Goal: Transaction & Acquisition: Purchase product/service

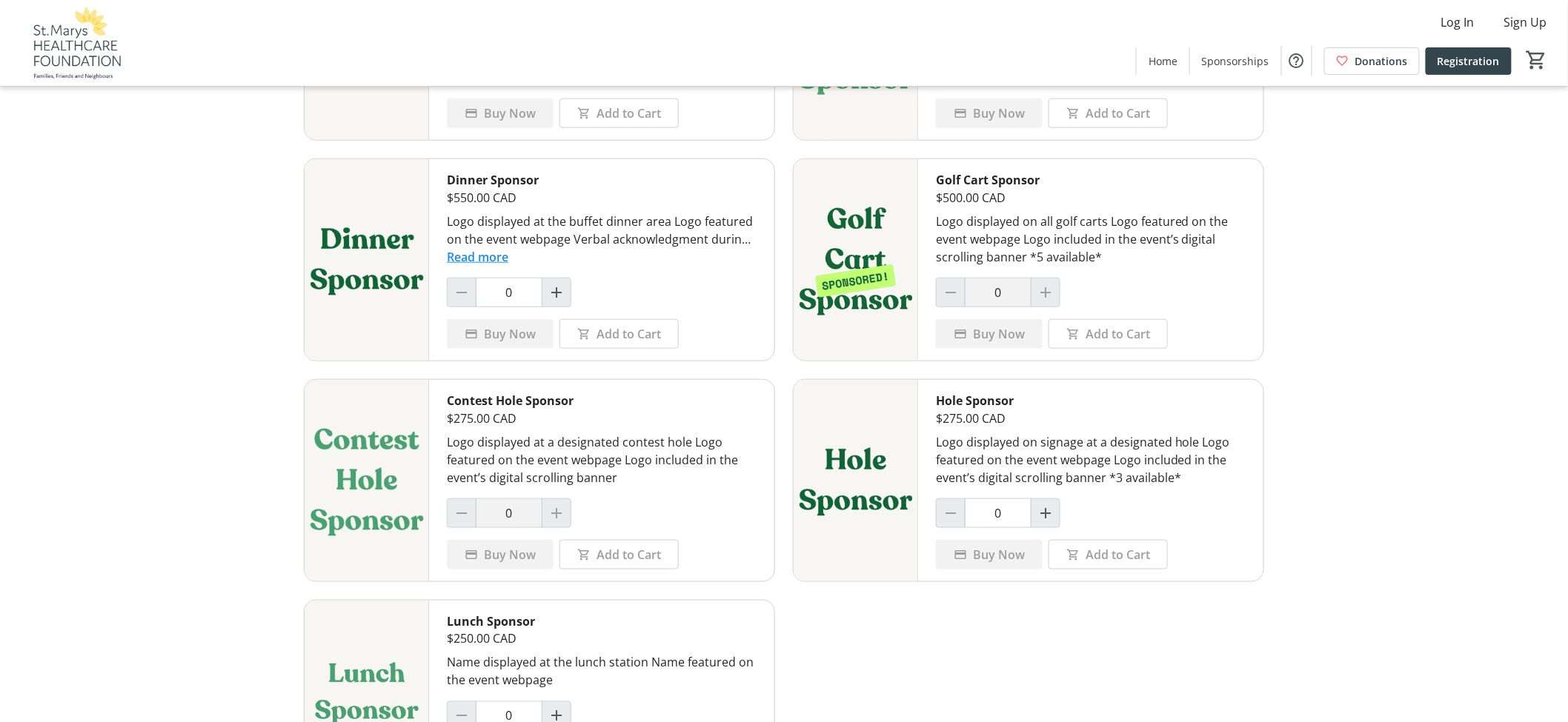
scroll to position [645, 0]
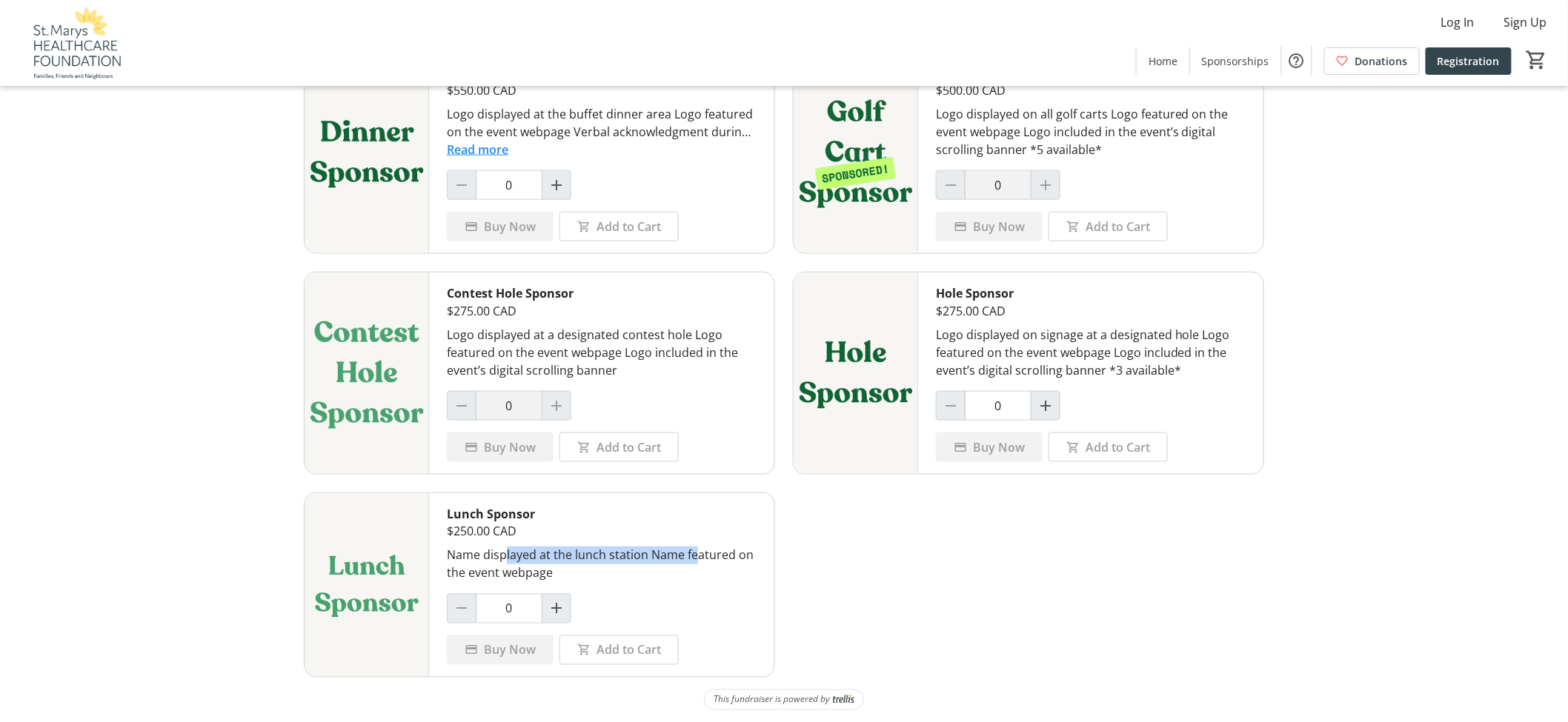
drag, startPoint x: 502, startPoint y: 558, endPoint x: 698, endPoint y: 553, distance: 196.1
click at [698, 551] on div "Name displayed at the lunch station Name featured on the event webpage" at bounding box center [602, 564] width 310 height 36
click at [720, 569] on div "Name displayed at the lunch station Name featured on the event webpage" at bounding box center [602, 564] width 310 height 36
drag, startPoint x: 571, startPoint y: 555, endPoint x: 686, endPoint y: 561, distance: 115.2
click at [686, 561] on div "Name displayed at the lunch station Name featured on the event webpage" at bounding box center [602, 564] width 310 height 36
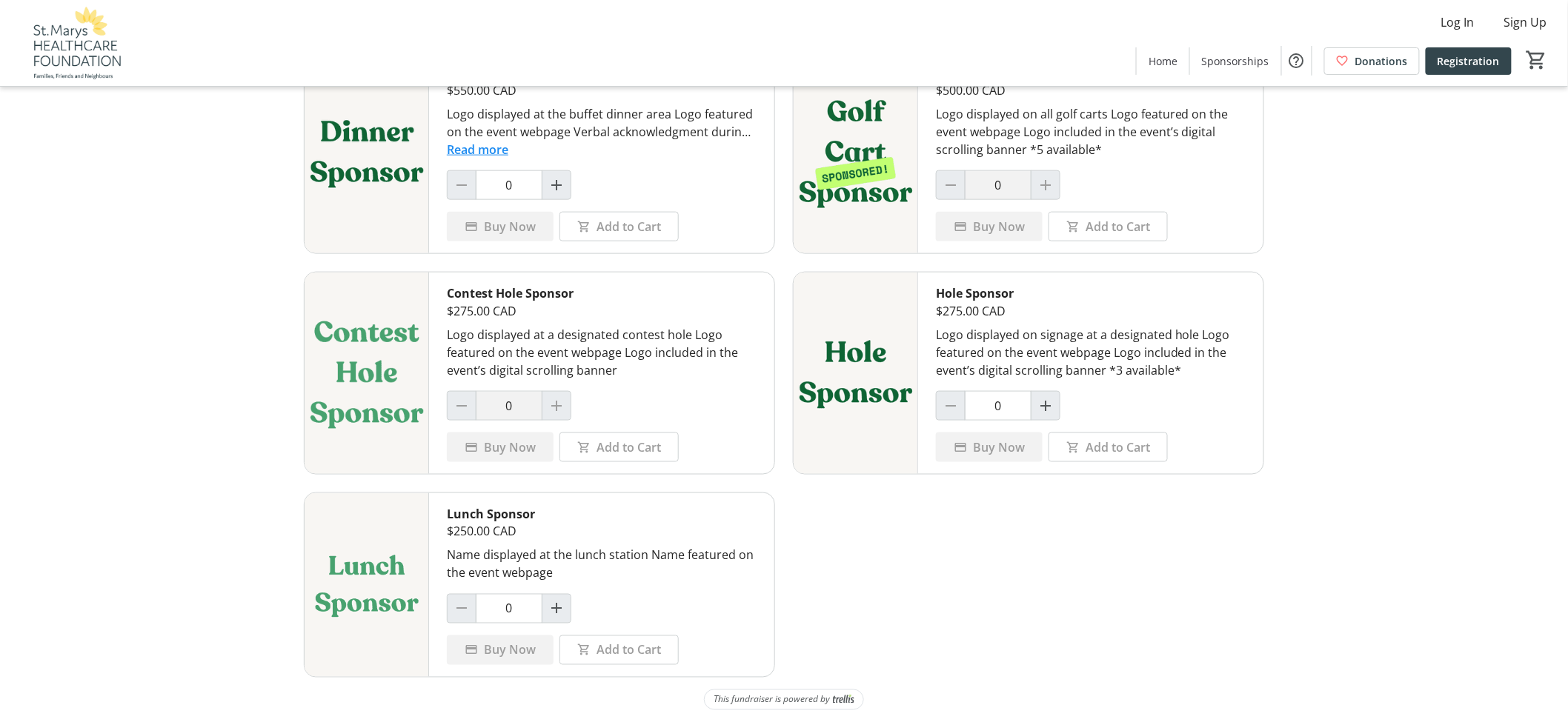
click at [694, 575] on div "Name displayed at the lunch station Name featured on the event webpage" at bounding box center [602, 564] width 310 height 36
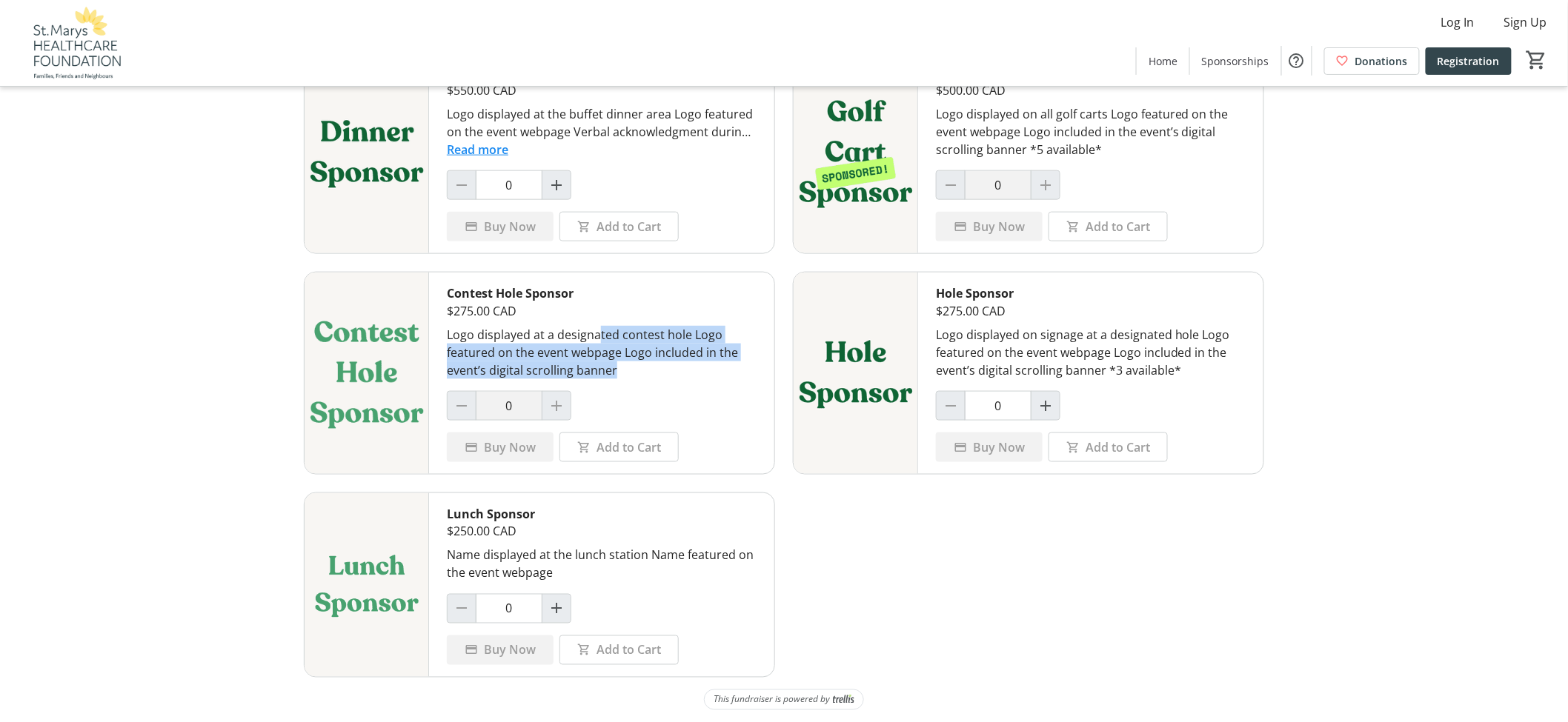
drag, startPoint x: 606, startPoint y: 345, endPoint x: 694, endPoint y: 366, distance: 90.5
click at [694, 366] on div "Logo displayed at a designated contest hole Logo featured on the event webpage …" at bounding box center [602, 353] width 310 height 54
click at [698, 375] on div "Logo displayed at a designated contest hole Logo featured on the event webpage …" at bounding box center [602, 353] width 310 height 54
drag, startPoint x: 508, startPoint y: 340, endPoint x: 584, endPoint y: 352, distance: 76.9
click at [582, 352] on div "Logo displayed at a designated contest hole Logo featured on the event webpage …" at bounding box center [602, 353] width 310 height 54
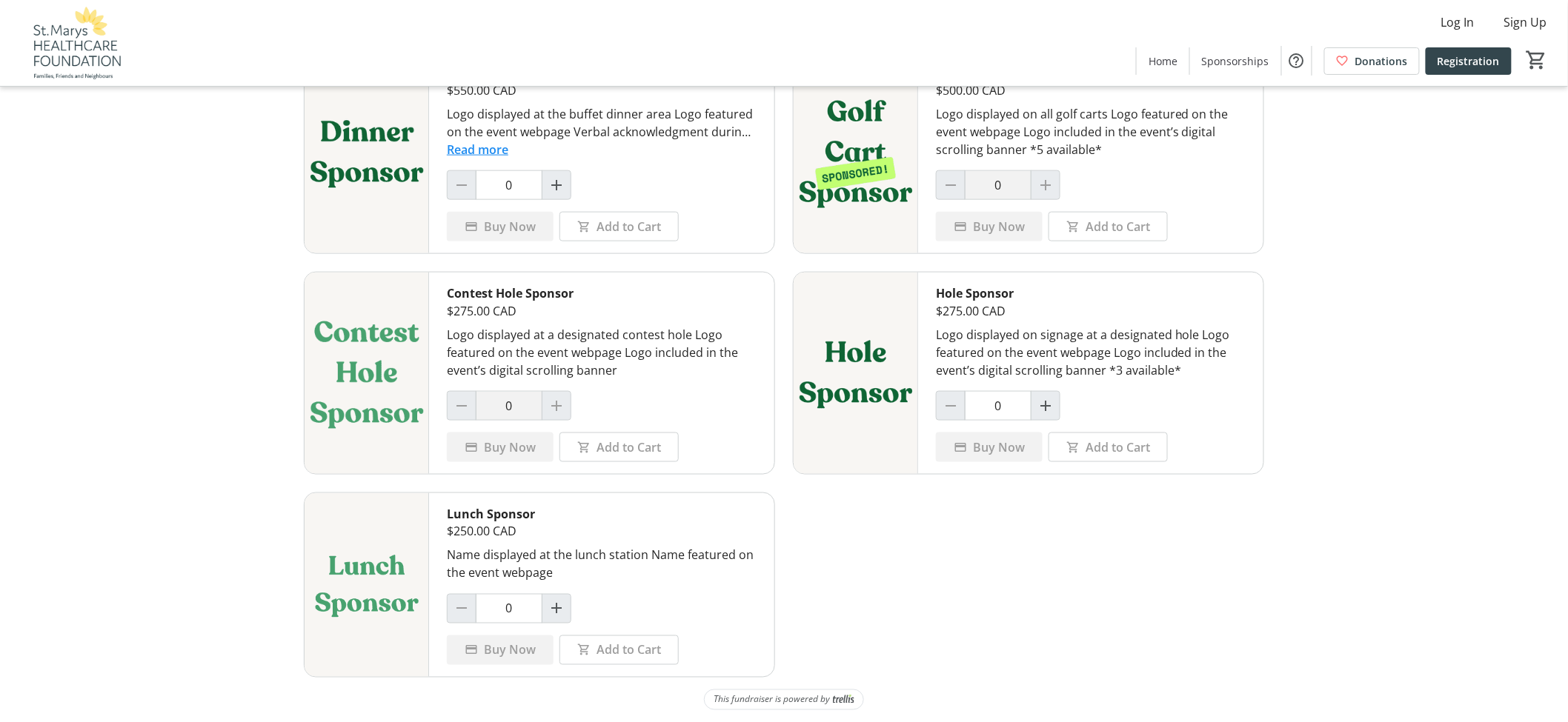
click at [594, 359] on div "Logo displayed at a designated contest hole Logo featured on the event webpage …" at bounding box center [602, 353] width 310 height 54
drag, startPoint x: 491, startPoint y: 372, endPoint x: 603, endPoint y: 373, distance: 112.0
click at [603, 373] on div "Logo displayed at a designated contest hole Logo featured on the event webpage …" at bounding box center [602, 353] width 310 height 54
click at [633, 374] on div "Logo displayed at a designated contest hole Logo featured on the event webpage …" at bounding box center [602, 353] width 310 height 54
drag, startPoint x: 1129, startPoint y: 354, endPoint x: 1186, endPoint y: 369, distance: 58.9
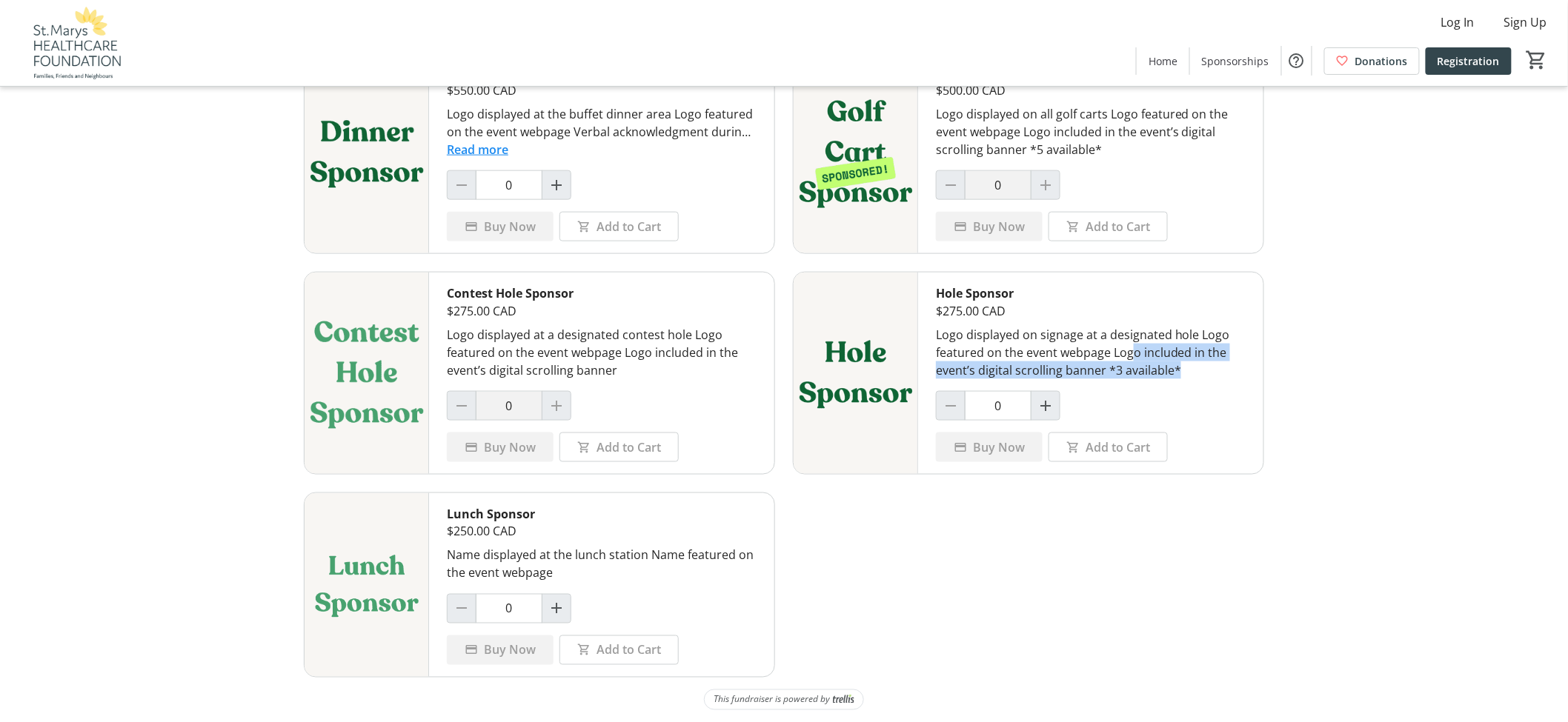
click at [1186, 369] on div "Logo displayed on signage at a designated hole Logo featured on the event webpa…" at bounding box center [1091, 353] width 310 height 54
click at [1194, 384] on div "Hole Sponsor $275.00 CAD Logo displayed on signage at a designated hole Logo fe…" at bounding box center [1090, 373] width 345 height 201
click at [1140, 367] on div "Logo displayed on signage at a designated hole Logo featured on the event webpa…" at bounding box center [1091, 353] width 310 height 54
click at [1009, 549] on div "Title Sponsor $5,000.00 CAD Exclusive recognition as Presenting Sponsor (e.g., …" at bounding box center [784, 144] width 961 height 1069
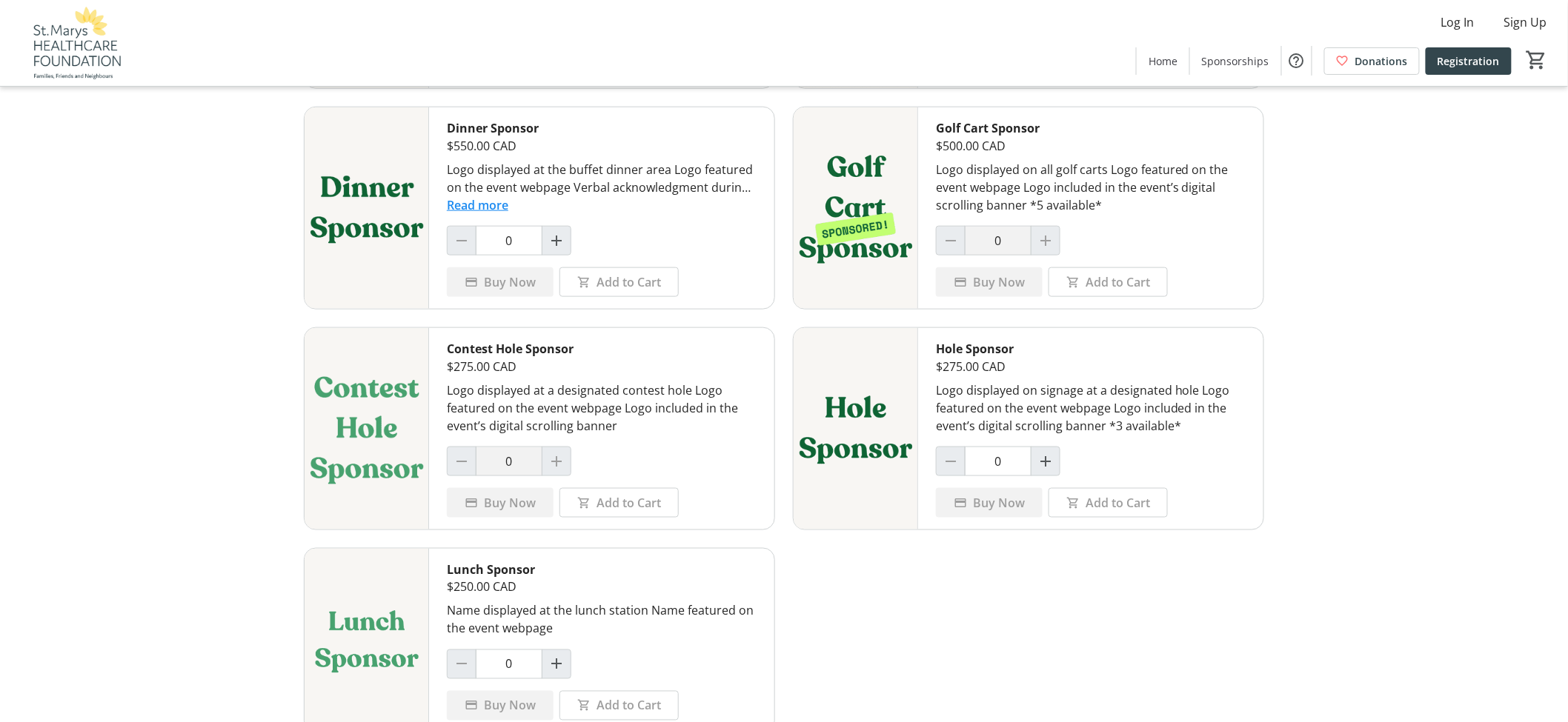
scroll to position [563, 0]
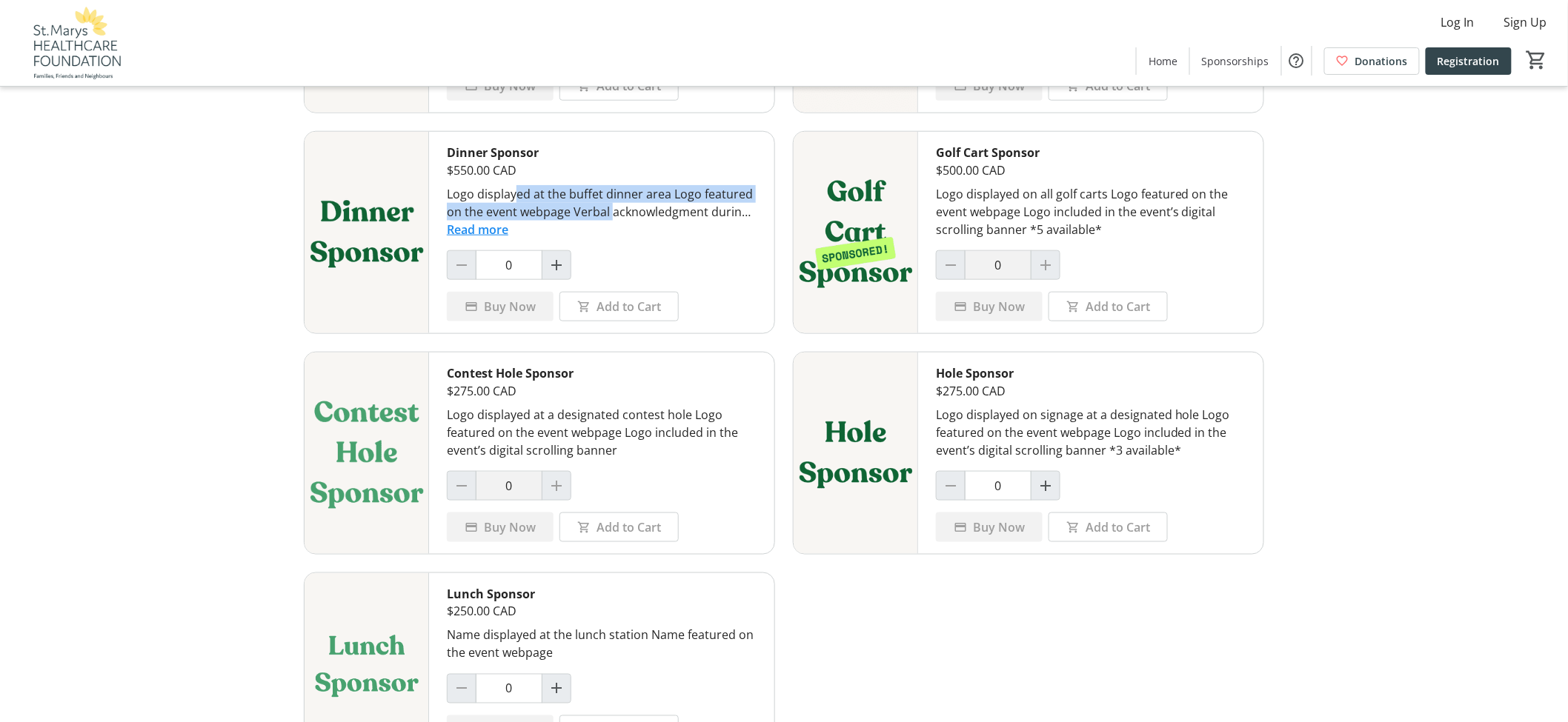
drag, startPoint x: 517, startPoint y: 201, endPoint x: 613, endPoint y: 210, distance: 96.4
click at [611, 209] on div "Logo displayed at the buffet dinner area Logo featured on the event webpage Ver…" at bounding box center [602, 202] width 310 height 36
click at [614, 223] on div "Read more" at bounding box center [602, 230] width 310 height 18
click at [491, 235] on button "Read more" at bounding box center [478, 230] width 62 height 18
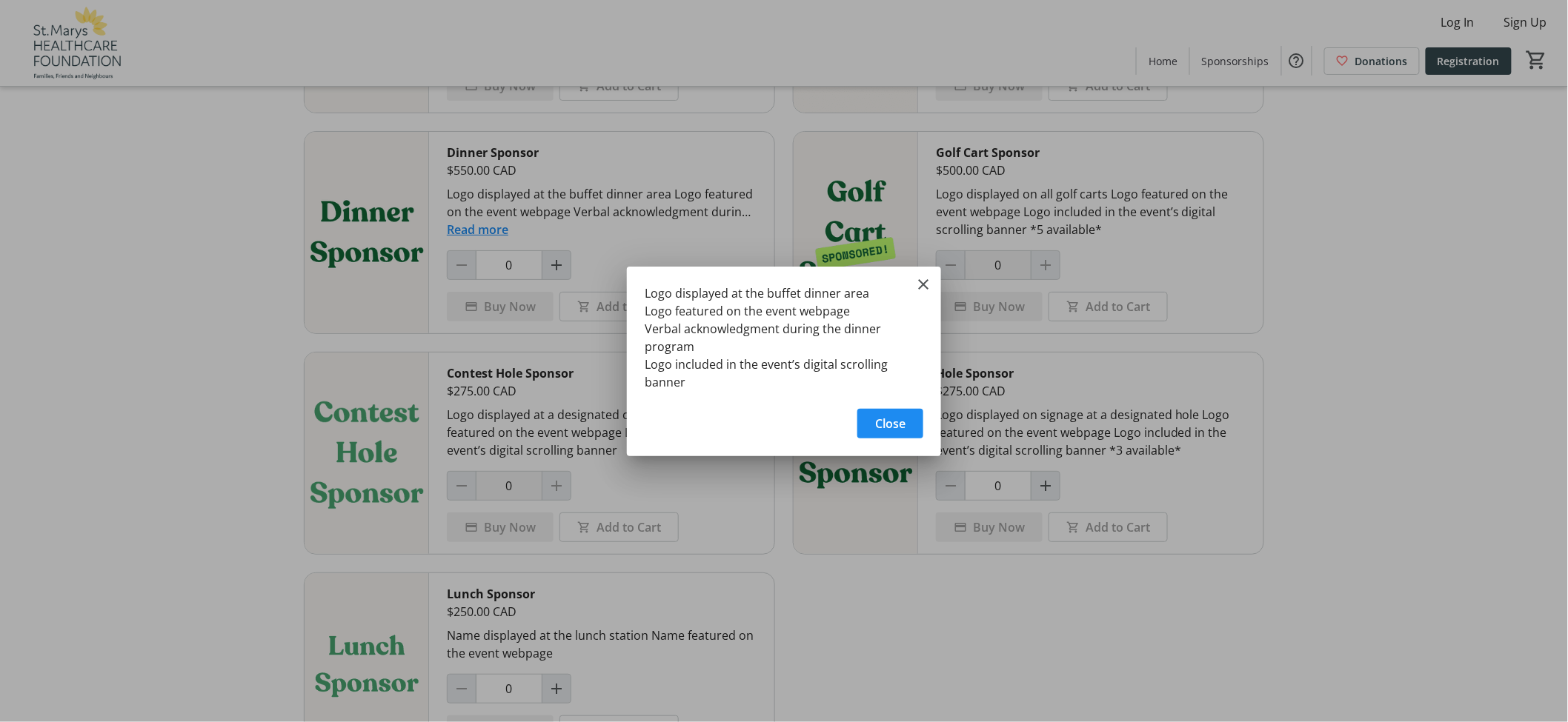
scroll to position [0, 0]
drag, startPoint x: 746, startPoint y: 368, endPoint x: 759, endPoint y: 385, distance: 21.4
click at [758, 376] on div "Logo displayed at the buffet dinner area Logo featured on the event webpage Ver…" at bounding box center [784, 333] width 314 height 133
click at [759, 385] on div "Logo displayed at the buffet dinner area Logo featured on the event webpage Ver…" at bounding box center [784, 333] width 314 height 133
drag, startPoint x: 682, startPoint y: 323, endPoint x: 805, endPoint y: 360, distance: 128.4
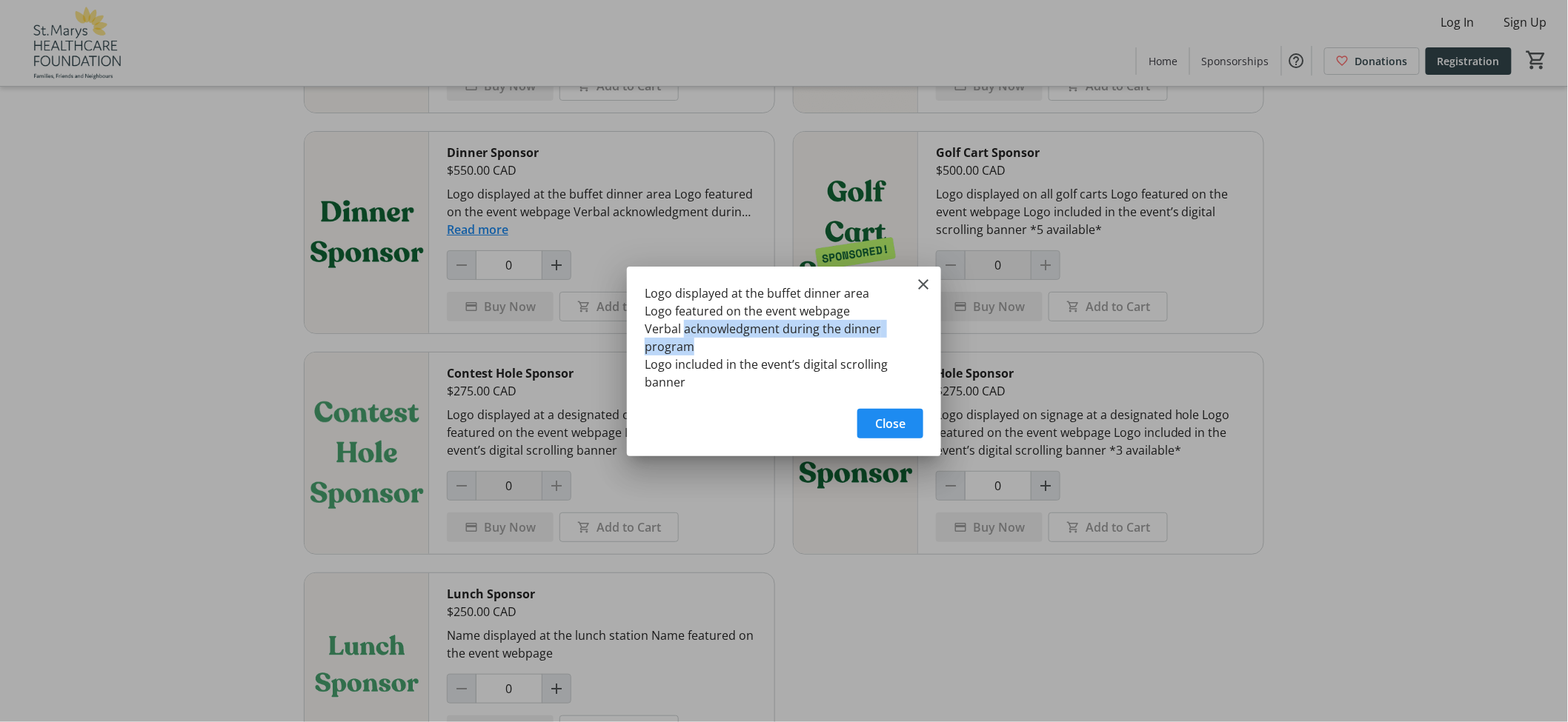
click at [802, 353] on div "Logo displayed at the buffet dinner area Logo featured on the event webpage Ver…" at bounding box center [784, 333] width 314 height 133
click at [0, 0] on div "Logo displayed at the buffet dinner area Logo featured on the event webpage Ver…" at bounding box center [0, 0] width 0 height 0
drag, startPoint x: 693, startPoint y: 298, endPoint x: 815, endPoint y: 313, distance: 122.9
click at [0, 0] on div "Logo displayed at the buffet dinner area Logo featured on the event webpage Ver…" at bounding box center [0, 0] width 0 height 0
click at [826, 339] on div "Logo displayed at the buffet dinner area Logo featured on the event webpage Ver…" at bounding box center [784, 333] width 314 height 133
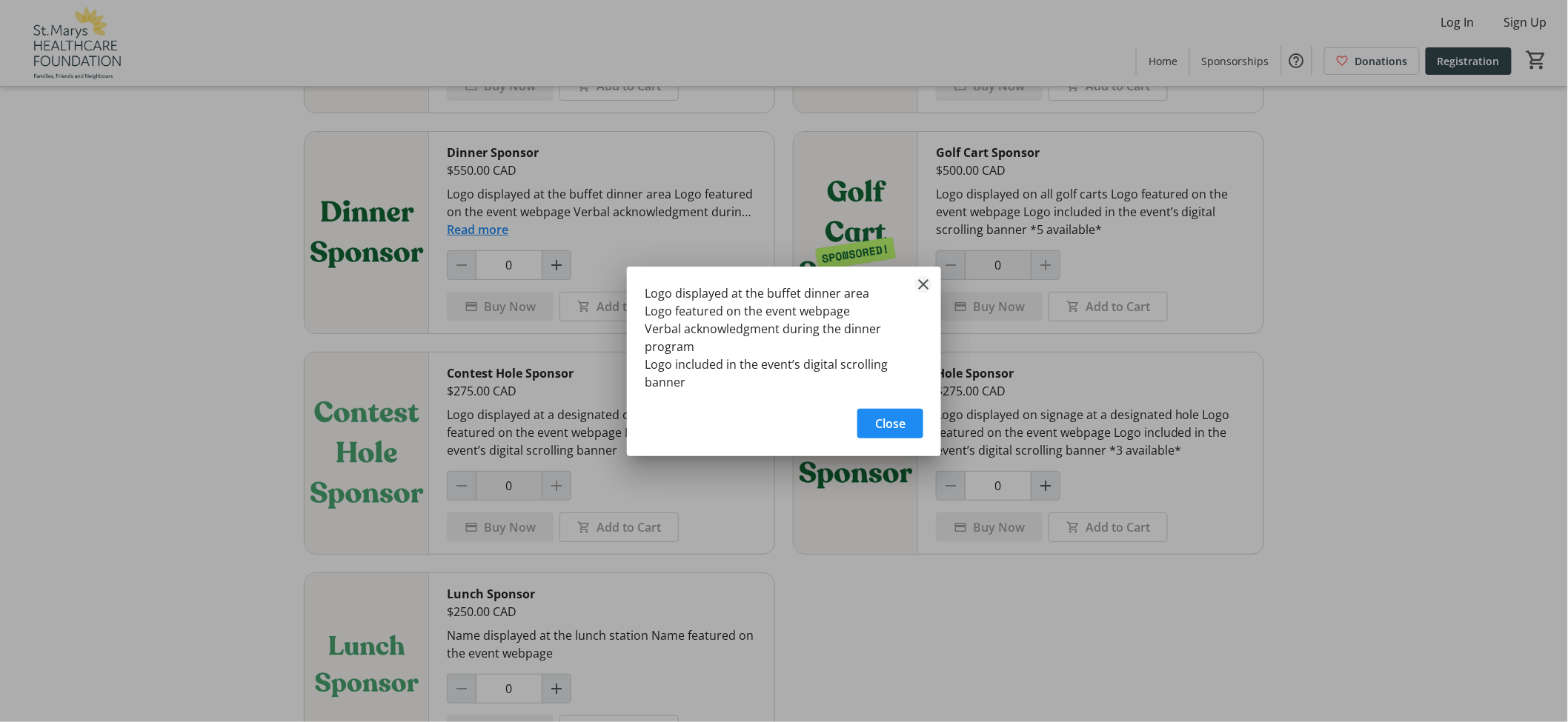
click at [923, 285] on mat-icon "Close" at bounding box center [923, 284] width 18 height 18
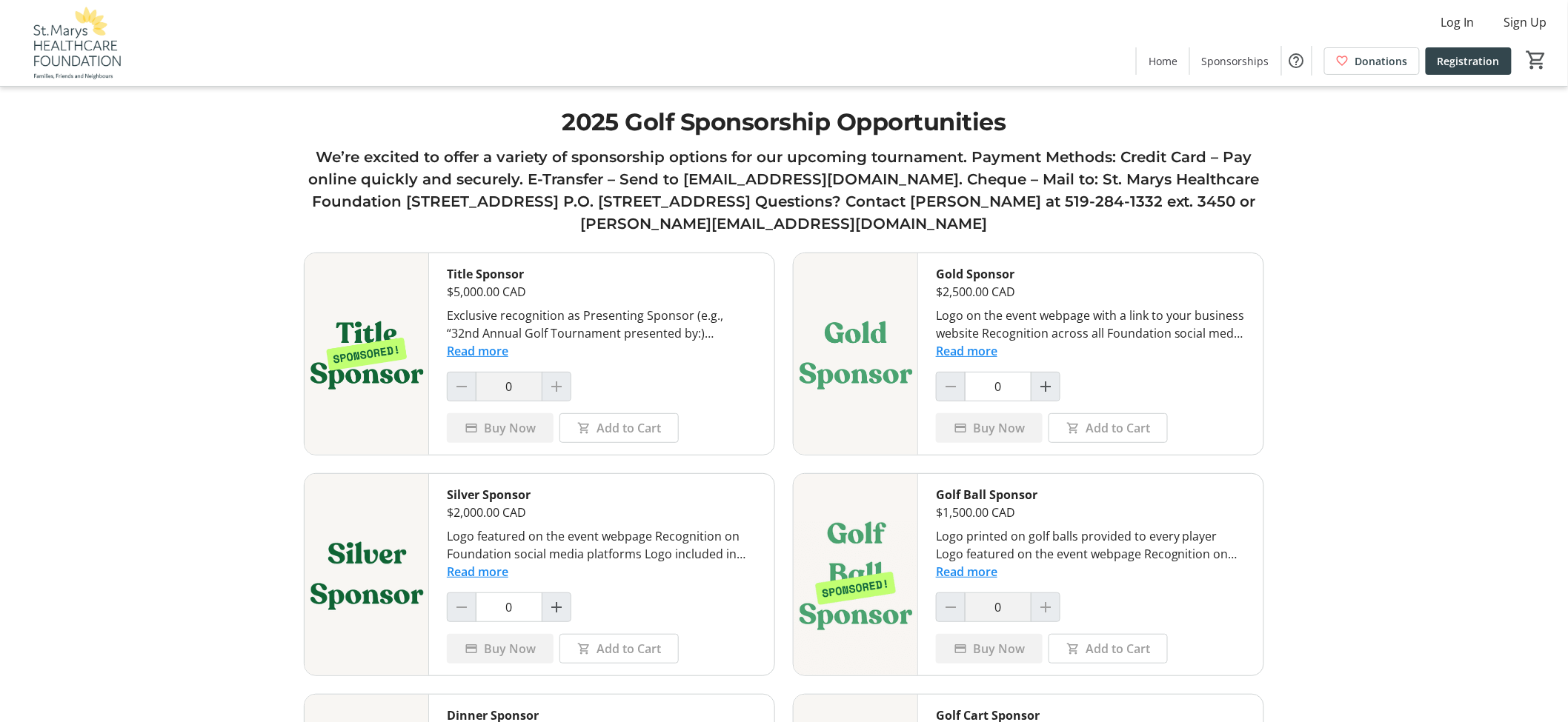
scroll to position [563, 0]
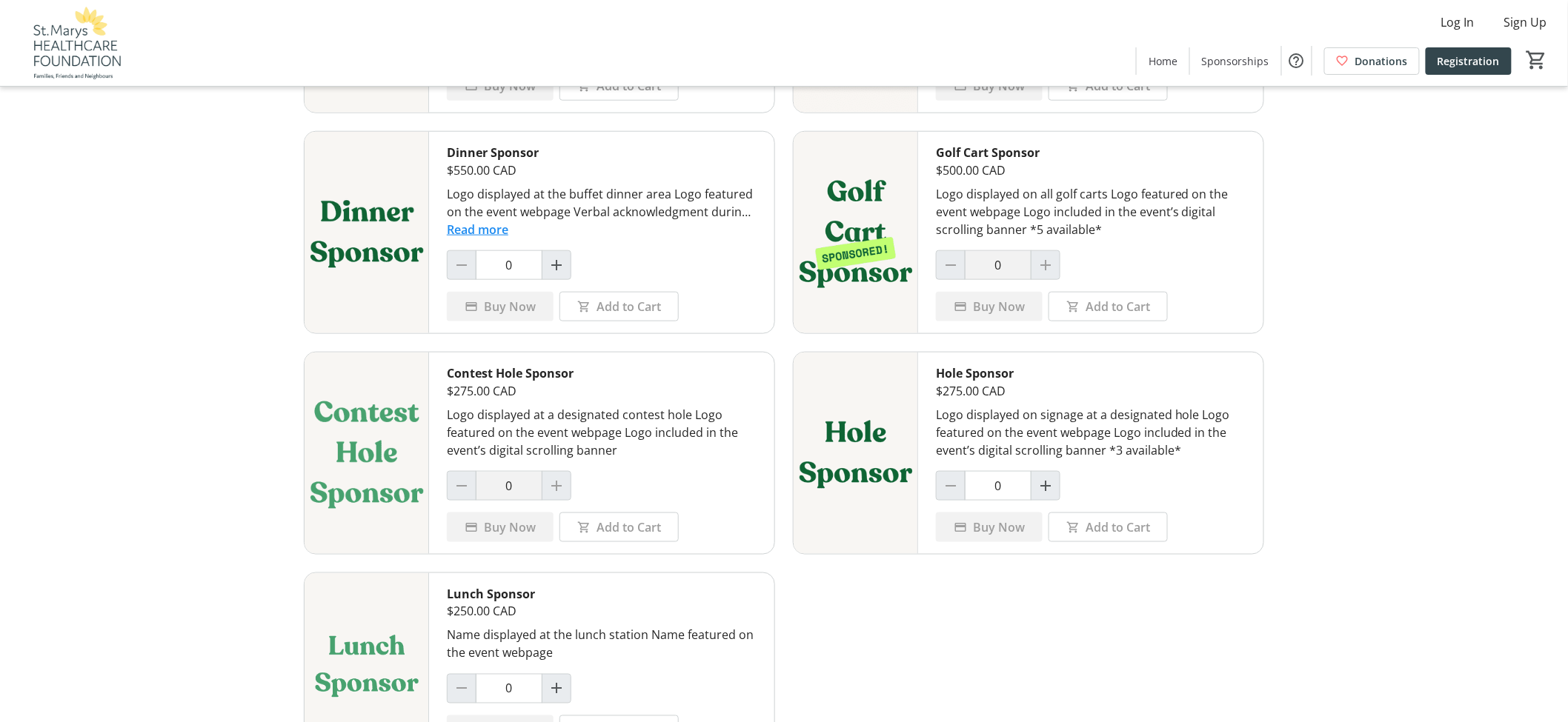
click at [1234, 288] on div "Golf Cart Sponsor $500.00 CAD Logo displayed on all golf carts Logo featured on…" at bounding box center [1090, 232] width 345 height 201
click at [1177, 68] on span "Home" at bounding box center [1163, 62] width 29 height 16
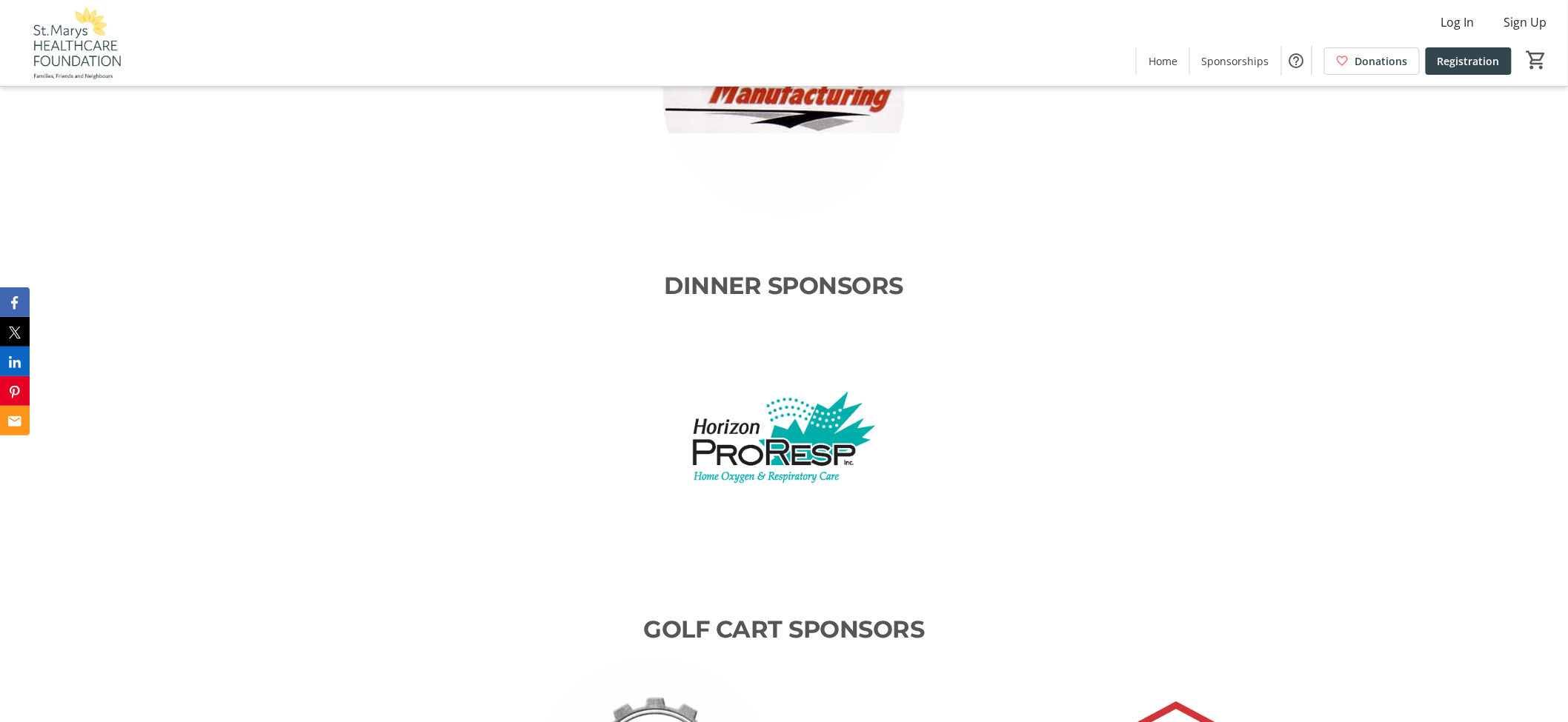
scroll to position [3705, 0]
click at [1220, 54] on span "Sponsorships" at bounding box center [1235, 62] width 67 height 16
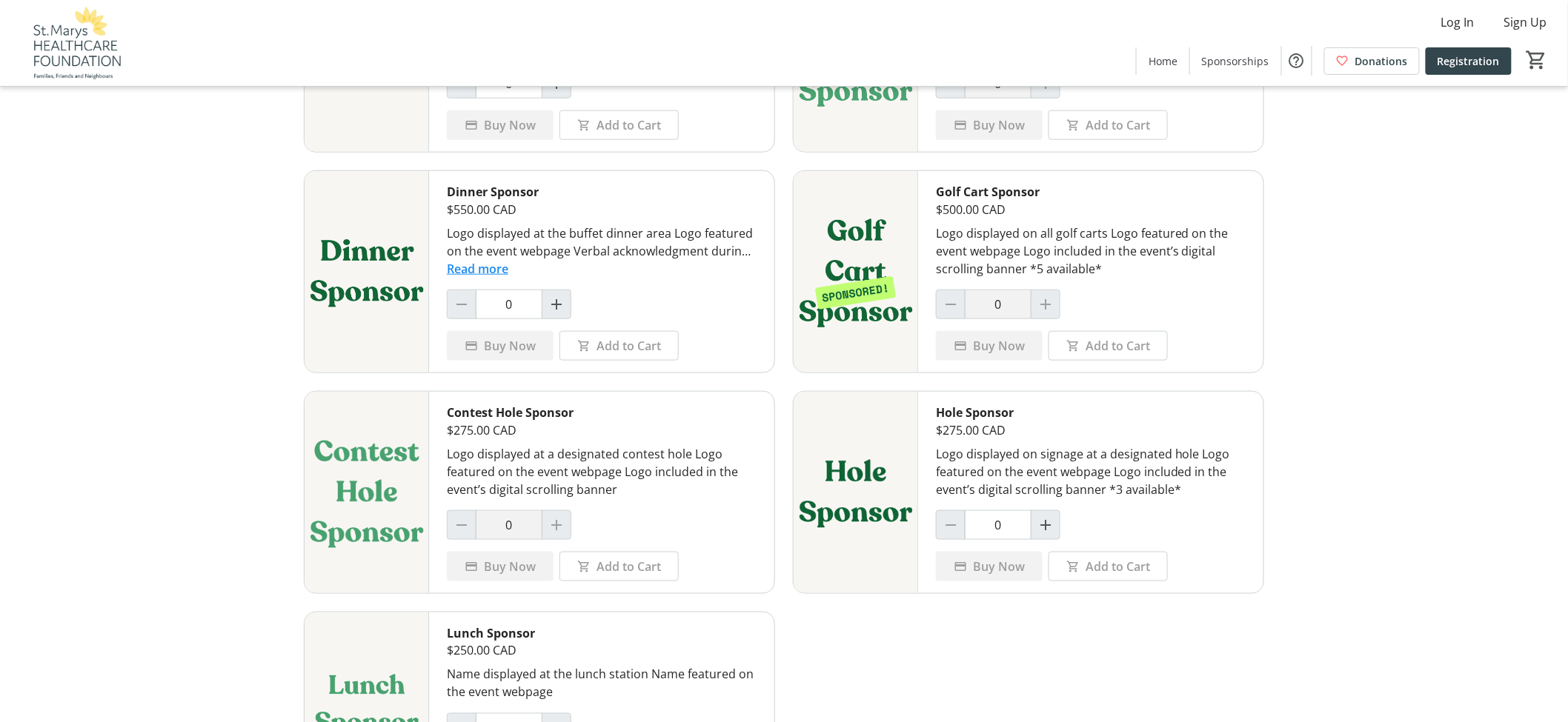
scroll to position [645, 0]
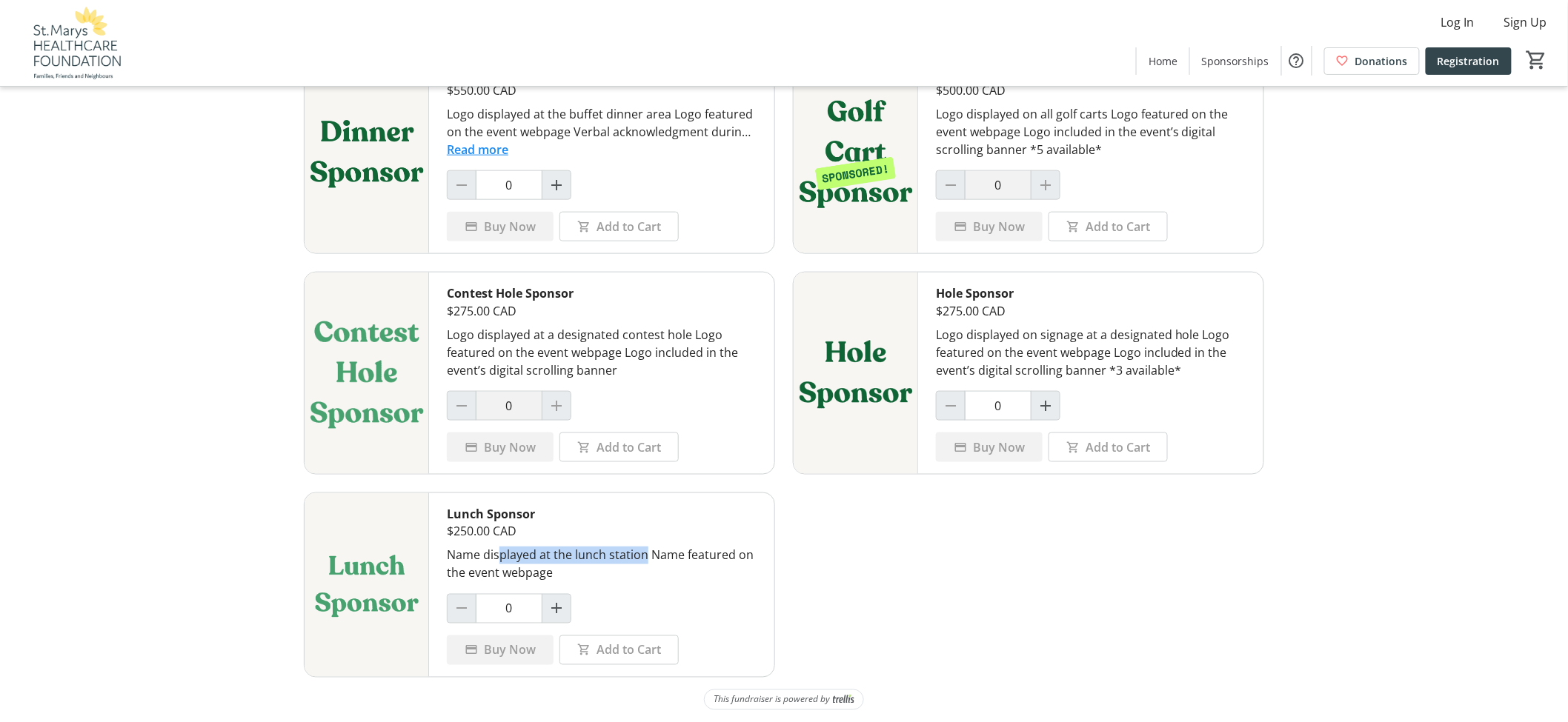
drag, startPoint x: 500, startPoint y: 553, endPoint x: 699, endPoint y: 566, distance: 199.4
click at [647, 550] on div "Name displayed at the lunch station Name featured on the event webpage" at bounding box center [602, 564] width 310 height 36
click at [698, 565] on div "Name displayed at the lunch station Name featured on the event webpage" at bounding box center [602, 564] width 310 height 36
drag, startPoint x: 618, startPoint y: 566, endPoint x: 570, endPoint y: 566, distance: 48.0
click at [615, 566] on div "Name displayed at the lunch station Name featured on the event webpage" at bounding box center [602, 564] width 310 height 36
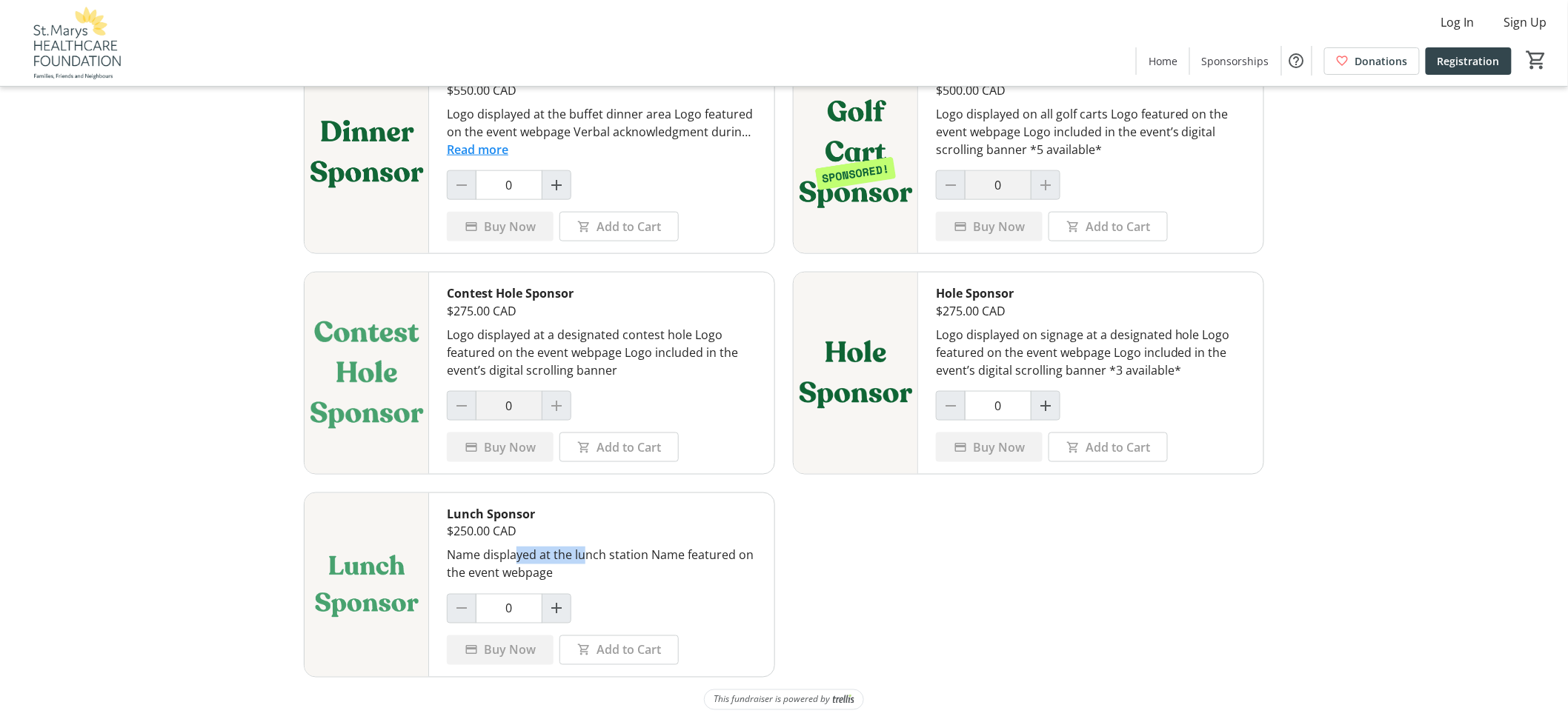
drag, startPoint x: 513, startPoint y: 558, endPoint x: 588, endPoint y: 562, distance: 75.1
click at [588, 562] on div "Name displayed at the lunch station Name featured on the event webpage" at bounding box center [602, 564] width 310 height 36
click at [625, 572] on div "Name displayed at the lunch station Name featured on the event webpage" at bounding box center [602, 564] width 310 height 36
drag, startPoint x: 582, startPoint y: 554, endPoint x: 645, endPoint y: 568, distance: 64.5
click at [643, 567] on div "Name displayed at the lunch station Name featured on the event webpage" at bounding box center [602, 564] width 310 height 36
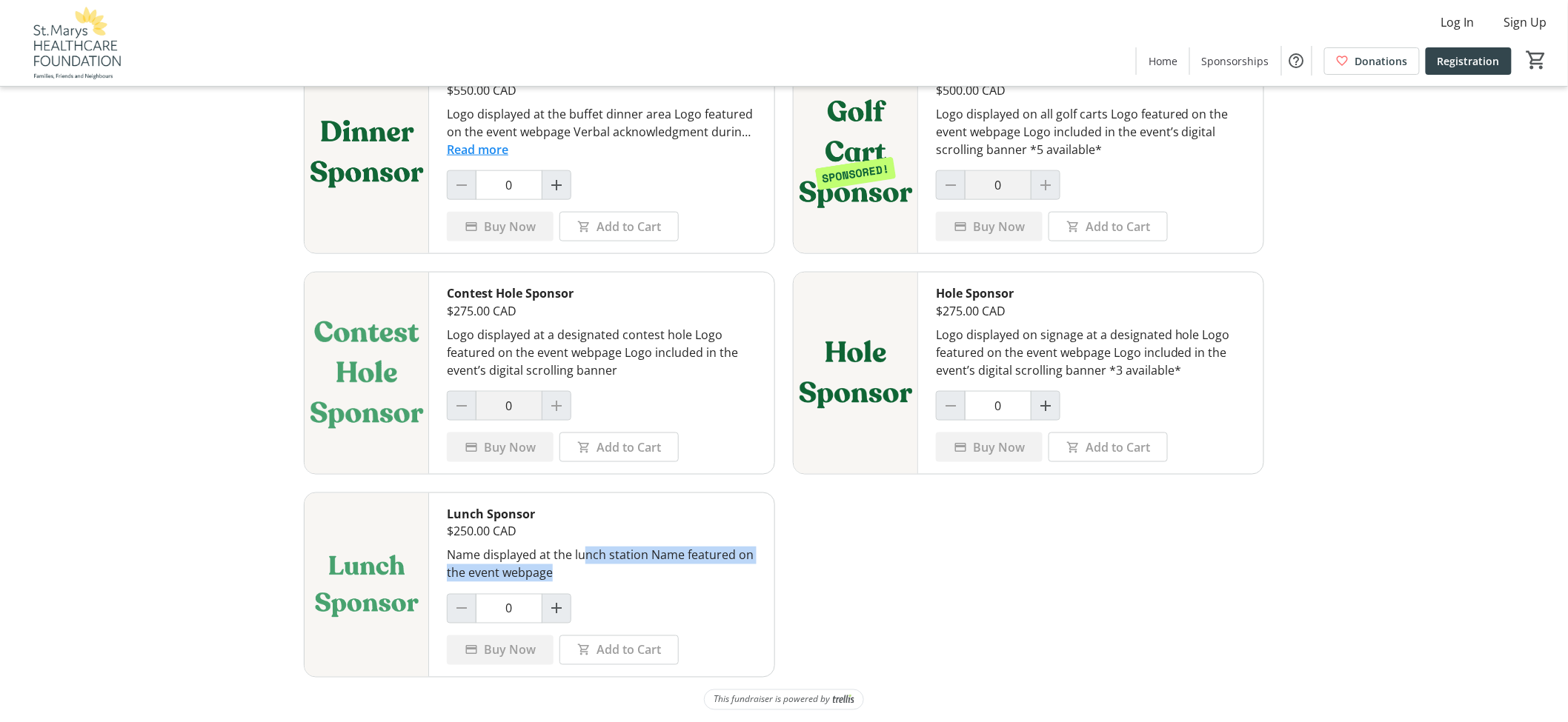
click at [652, 579] on div "Name displayed at the lunch station Name featured on the event webpage" at bounding box center [602, 564] width 310 height 36
click at [538, 558] on div "Name displayed at the lunch station Name featured on the event webpage" at bounding box center [602, 564] width 310 height 36
click at [556, 567] on div "Name displayed at the lunch station Name featured on the event webpage" at bounding box center [602, 564] width 310 height 36
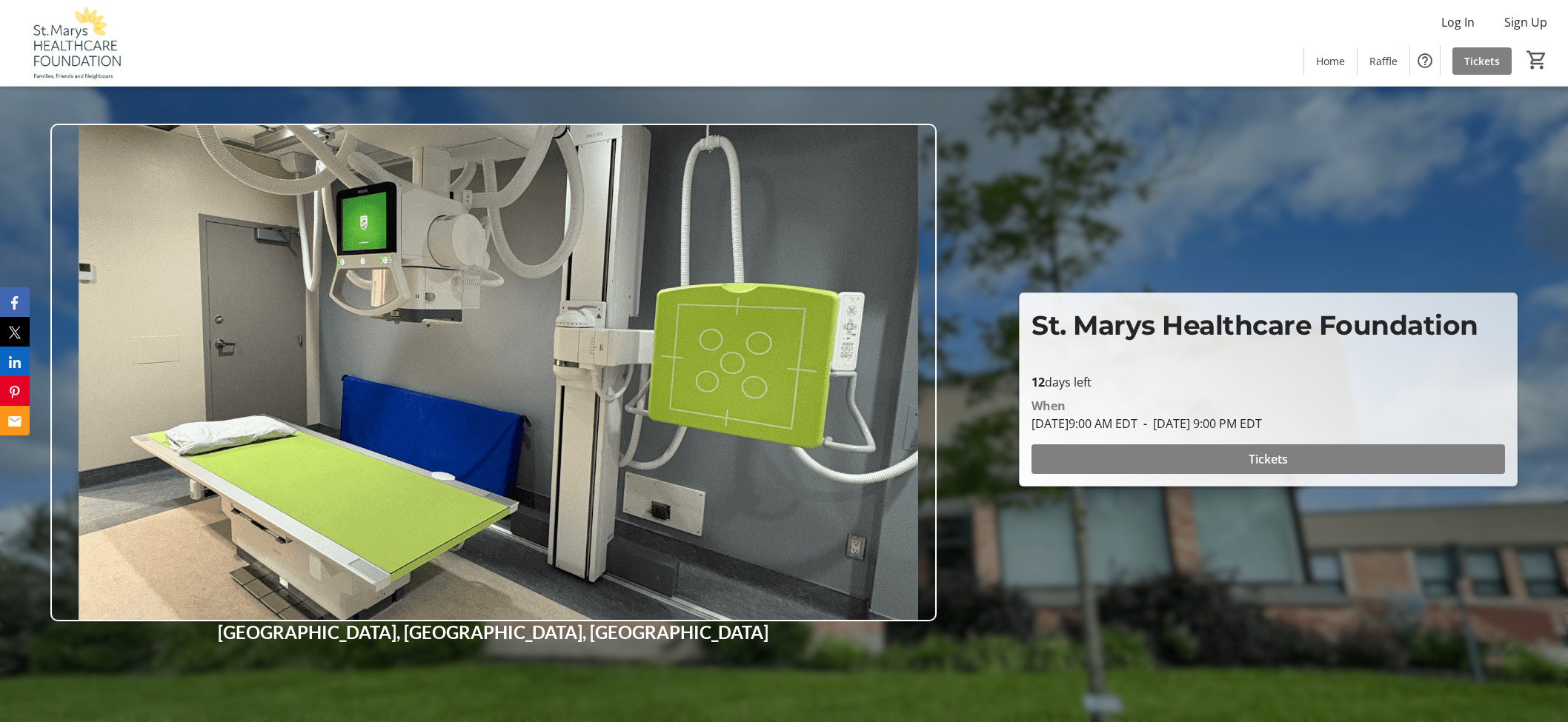
scroll to position [576, 0]
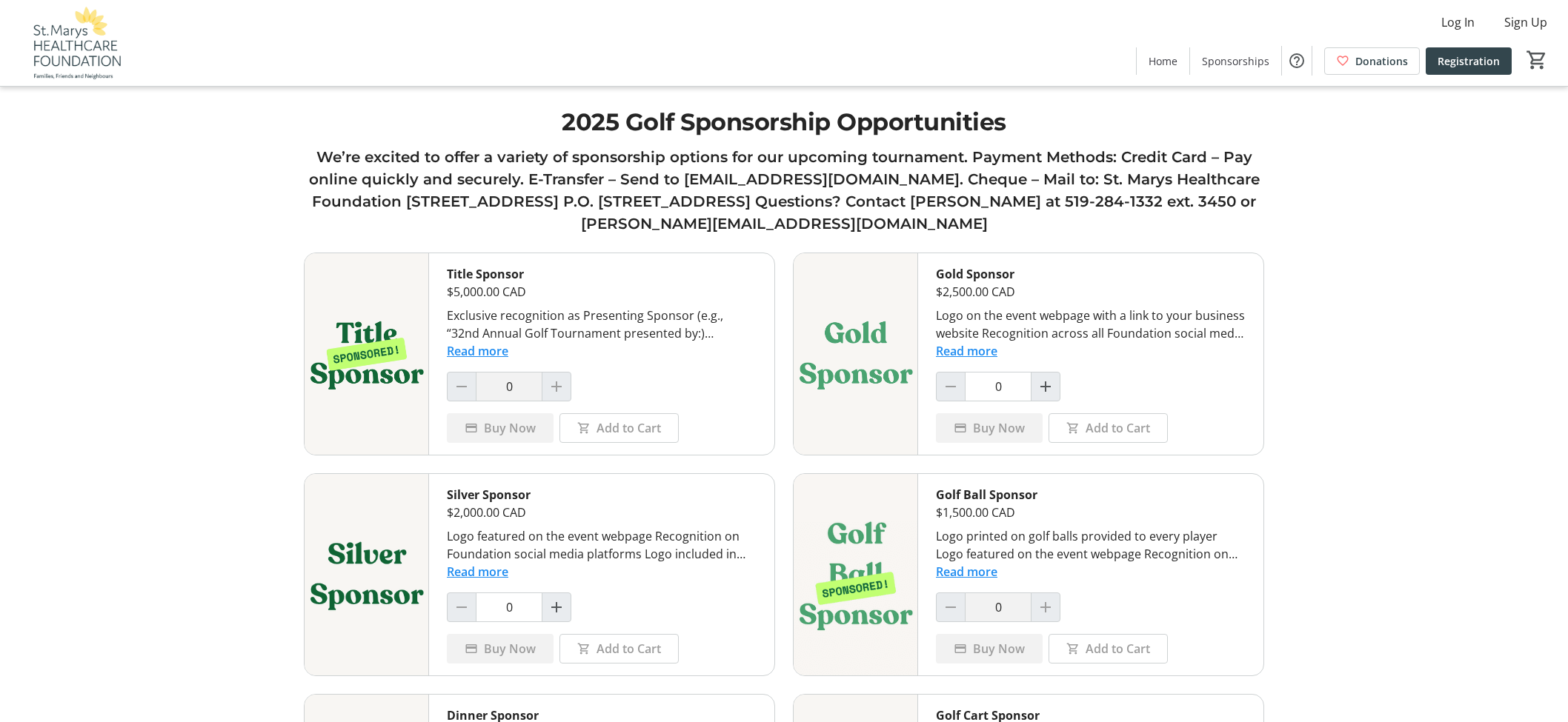
scroll to position [645, 0]
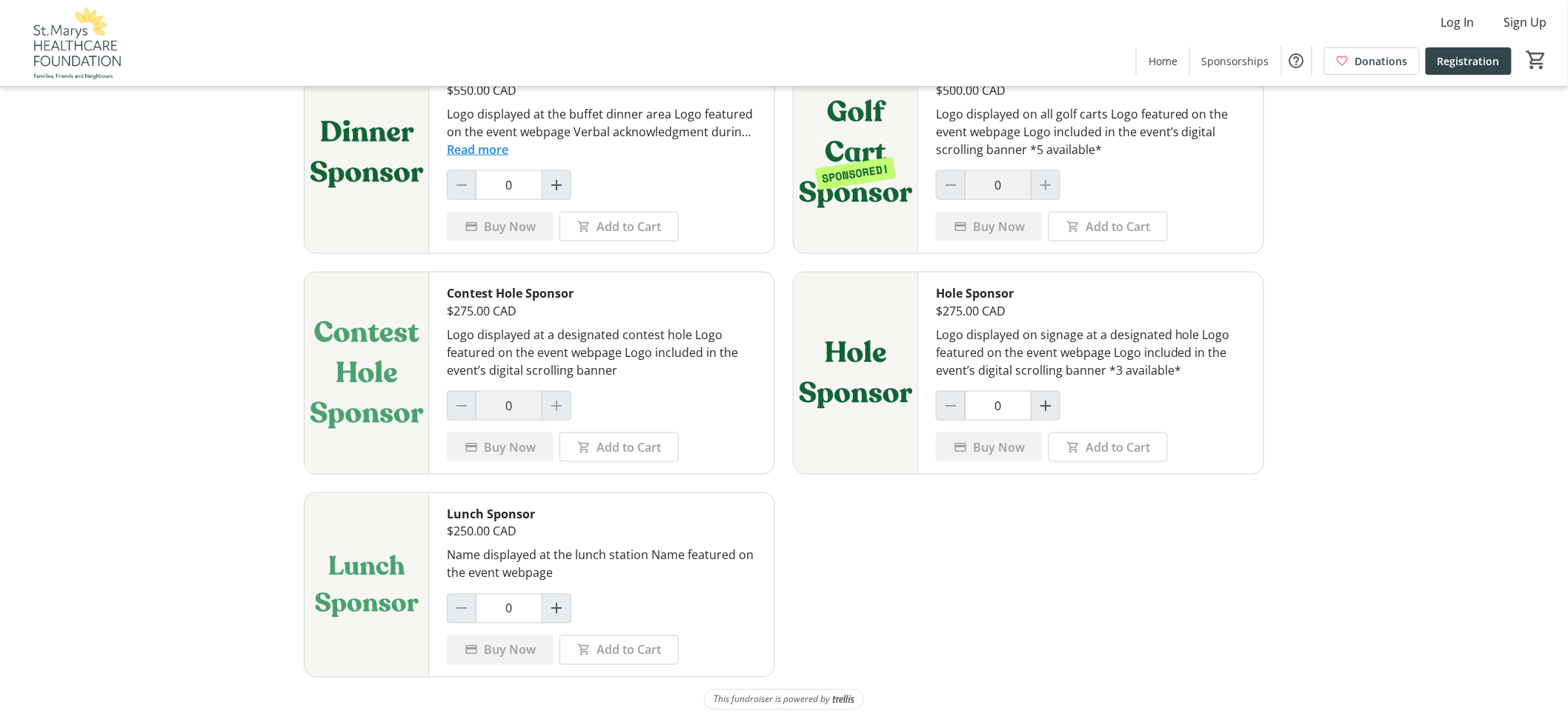
click at [870, 578] on div "Title Sponsor $5,000.00 CAD Exclusive recognition as Presenting Sponsor (e.g., …" at bounding box center [784, 144] width 961 height 1069
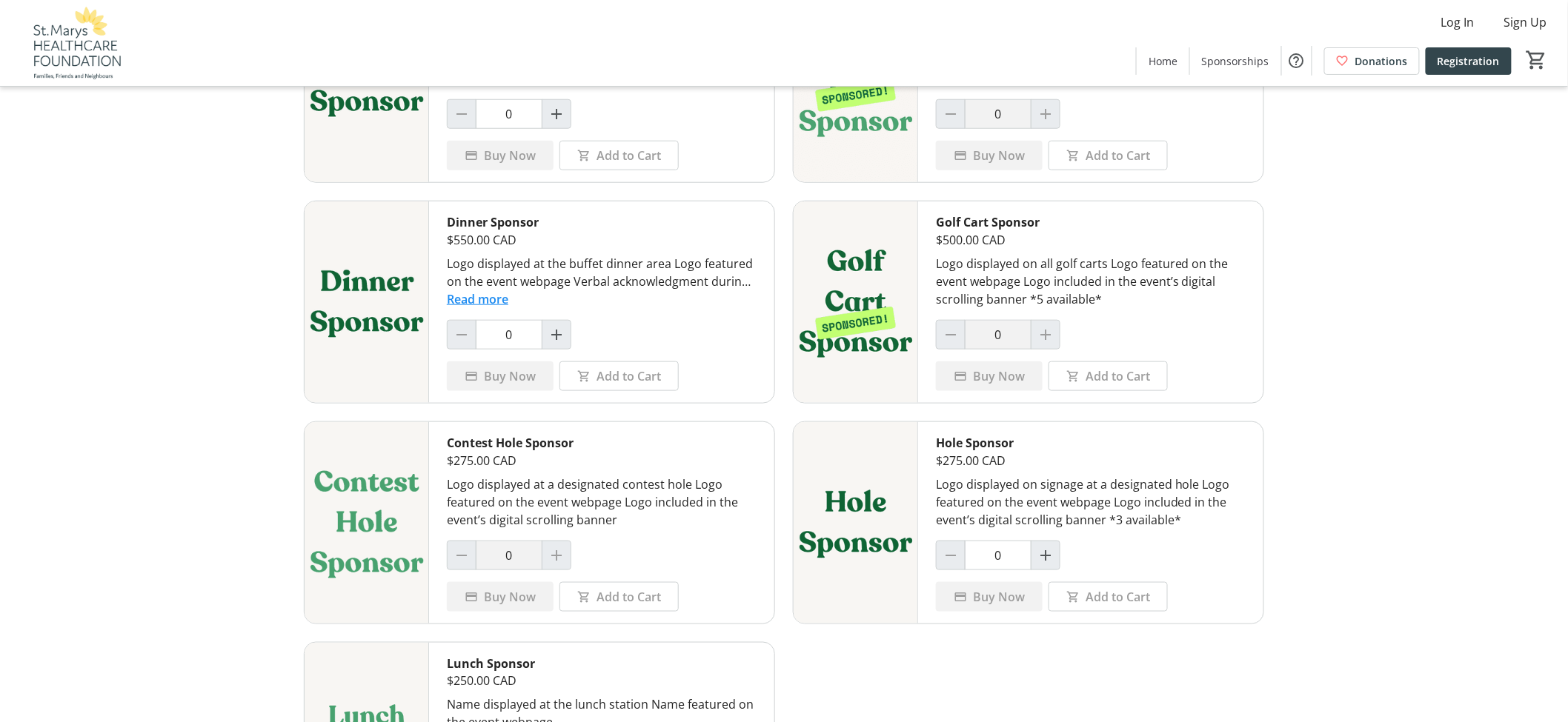
scroll to position [645, 0]
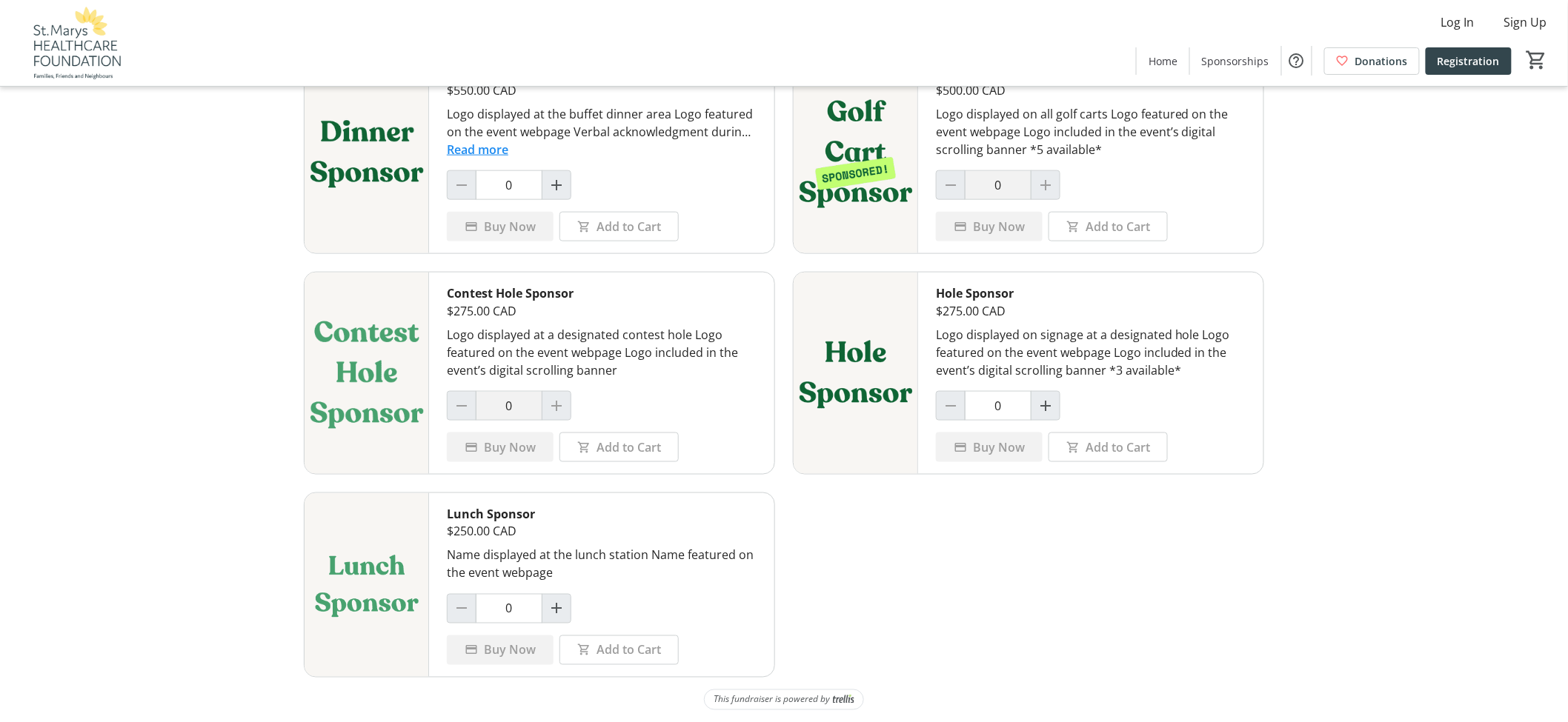
click at [1465, 385] on tr-shared-ui-items-page-ui "2025 Golf Sponsorship Opportunities We’re excited to offer a variety of sponsor…" at bounding box center [784, 39] width 1568 height 1366
click at [1174, 59] on span "Home" at bounding box center [1163, 62] width 29 height 16
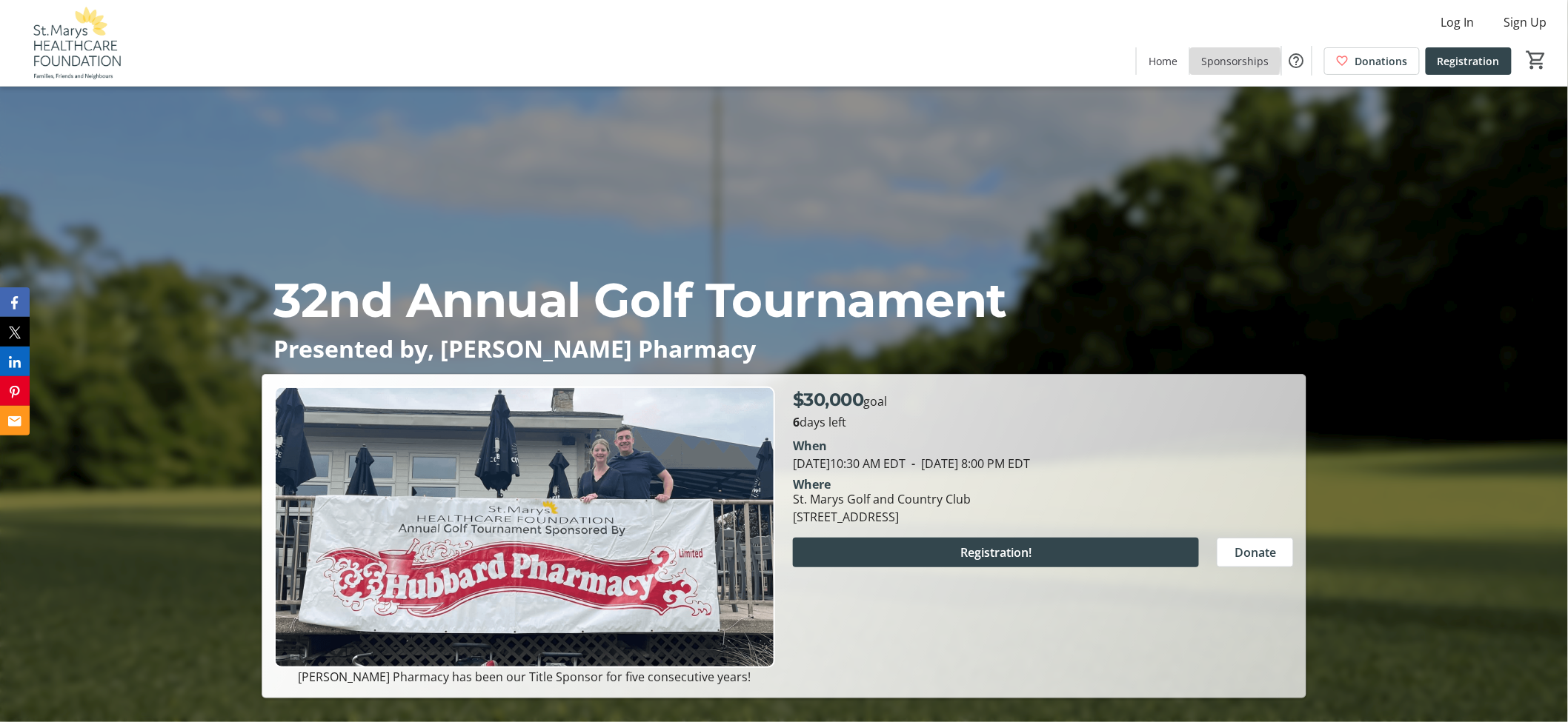
click at [1223, 59] on span "Sponsorships" at bounding box center [1235, 62] width 67 height 16
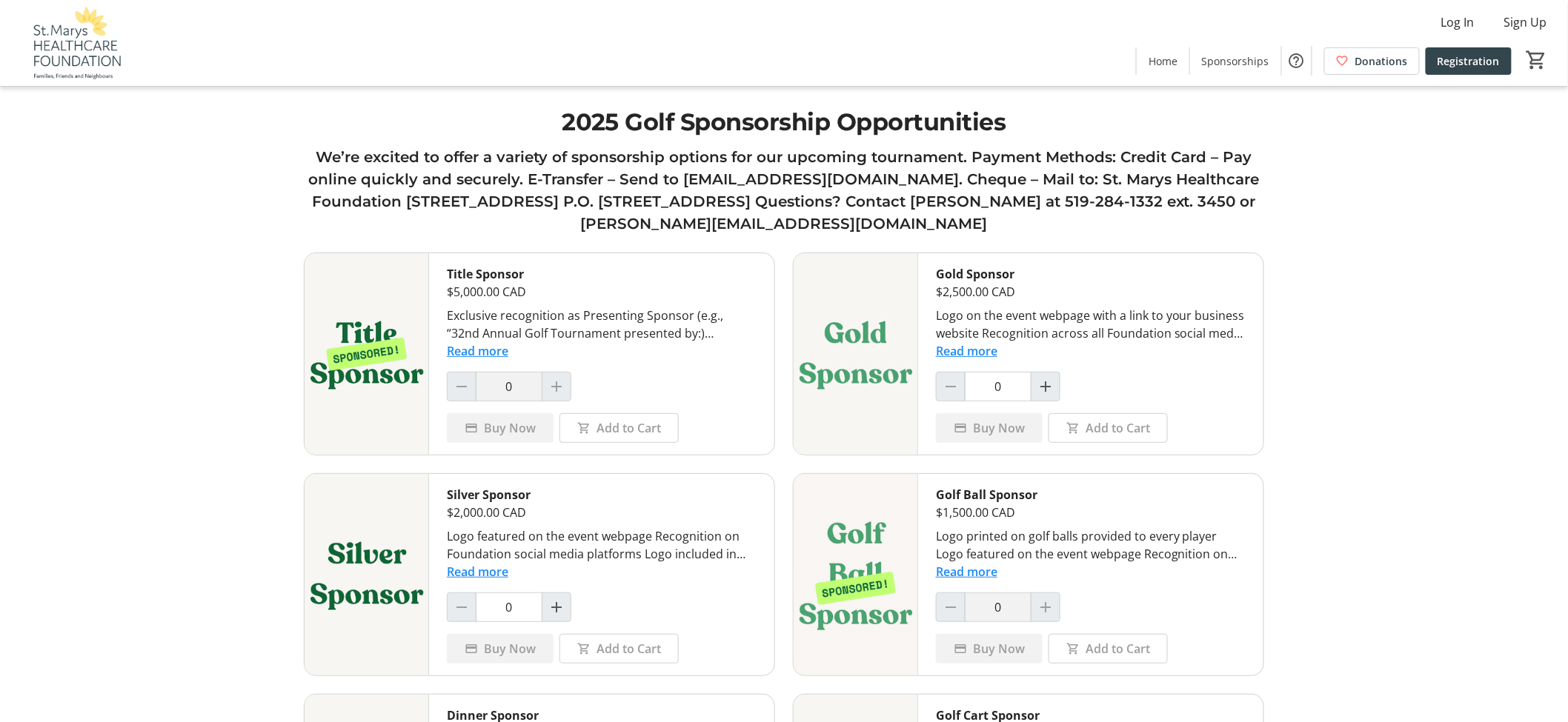
click at [195, 173] on tr-shared-ui-items-page-ui "2025 Golf Sponsorship Opportunities We’re excited to offer a variety of sponsor…" at bounding box center [784, 683] width 1568 height 1366
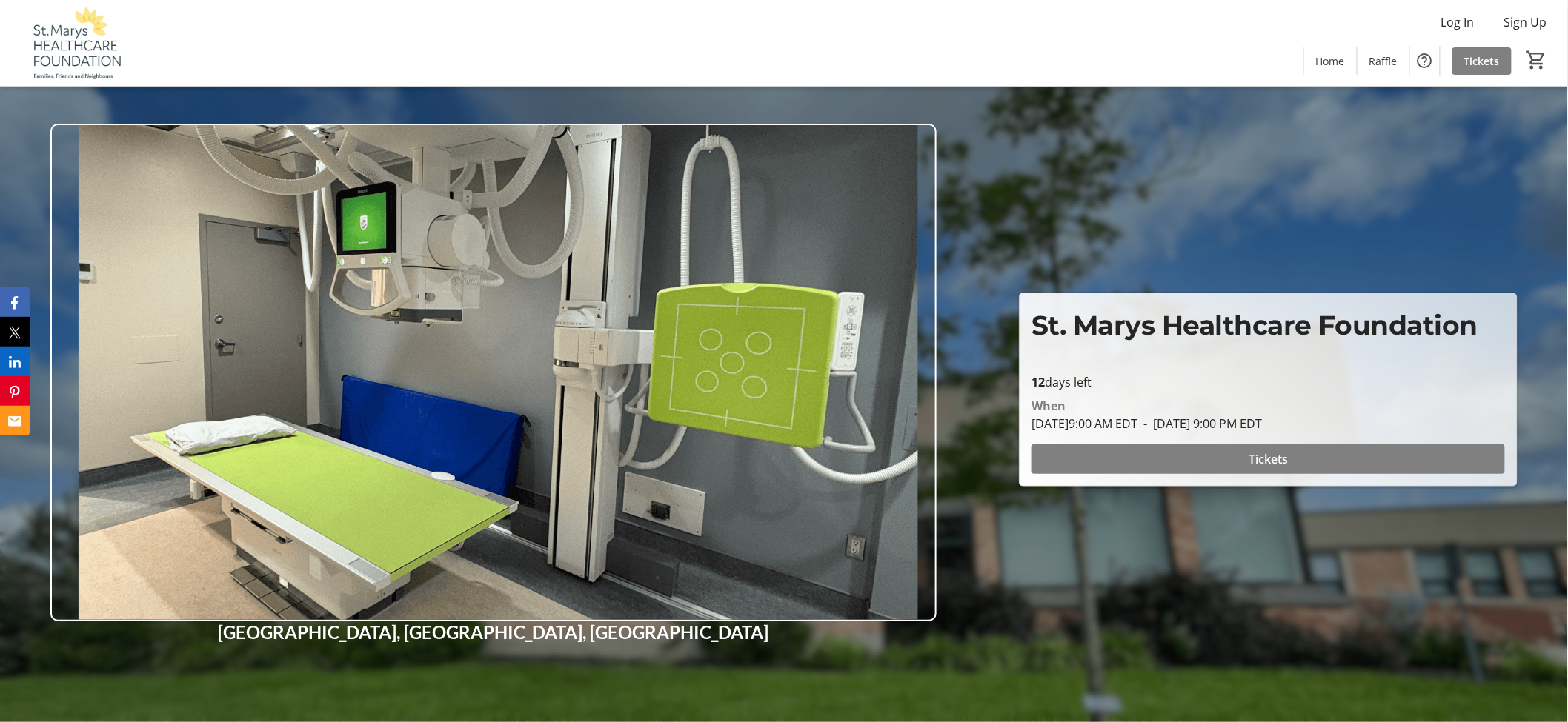
click at [675, 58] on div "Log In Sign Up Home Raffle Tickets 0" at bounding box center [784, 43] width 1568 height 86
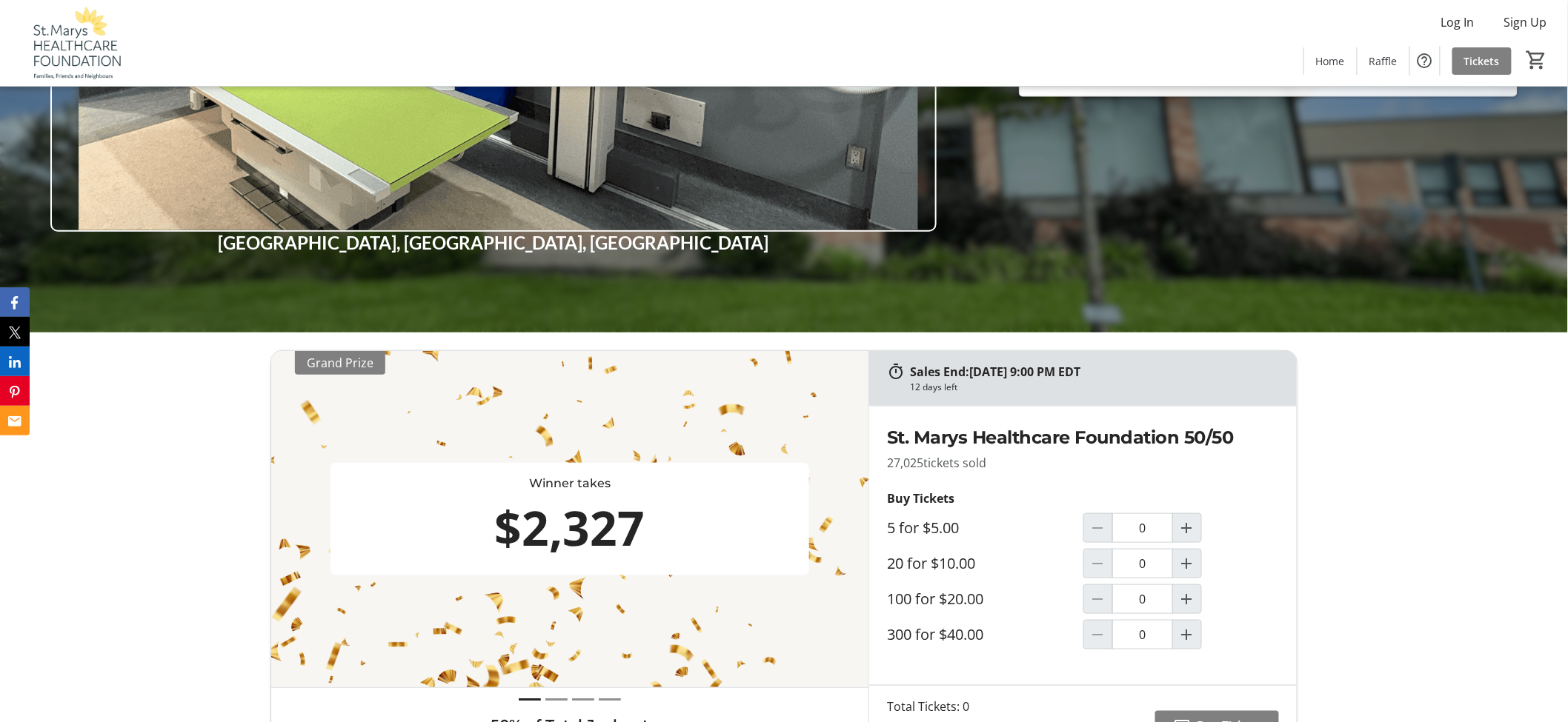
scroll to position [576, 0]
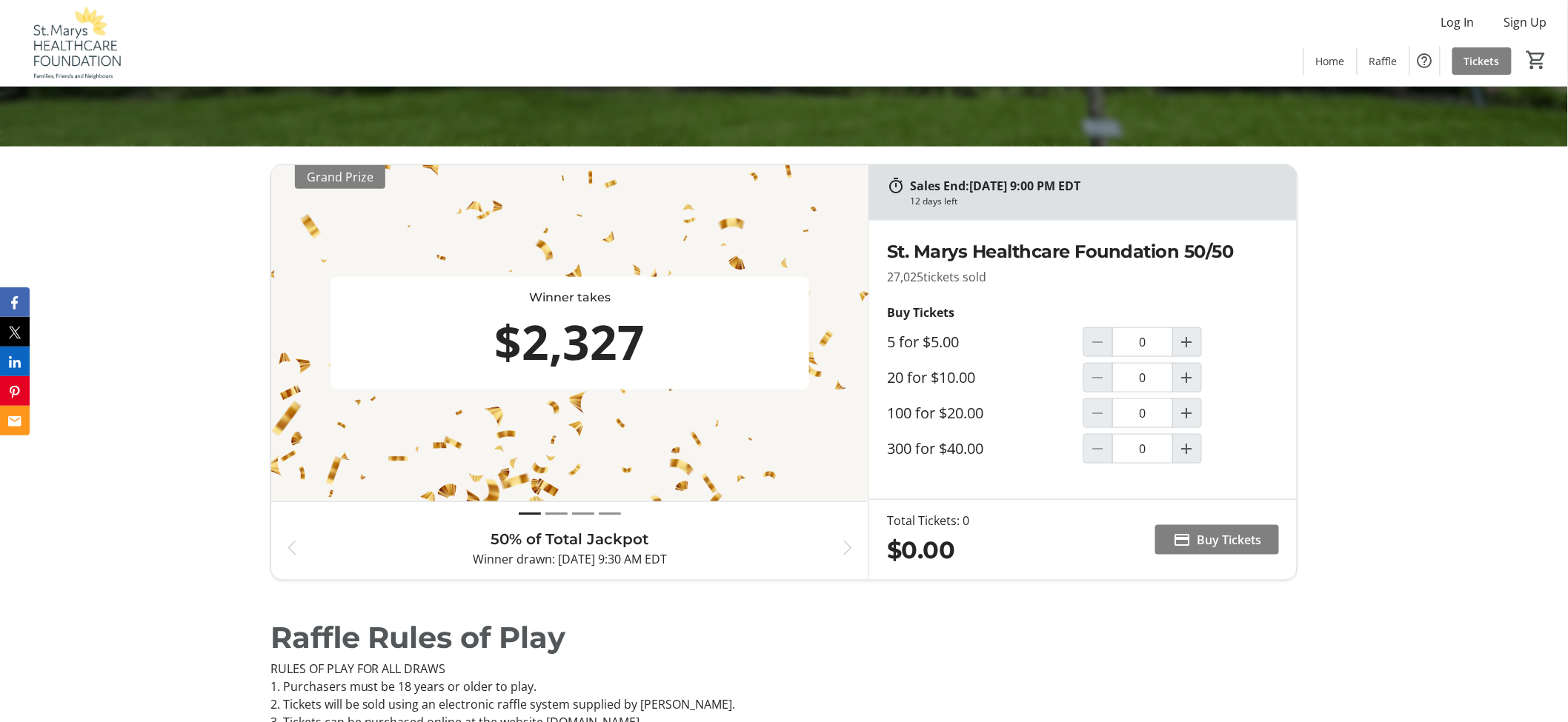
click at [209, 329] on div "Sales End: [DATE] 9:00 PM EDT 12 days left Winner takes $2,327 Grand Prize Prev…" at bounding box center [784, 373] width 1568 height 452
